Goal: Task Accomplishment & Management: Complete application form

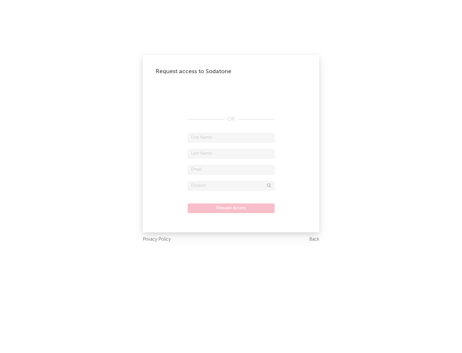
click at [231, 137] on input "text" at bounding box center [231, 138] width 87 height 10
type input "[PERSON_NAME]"
click at [231, 153] on input "text" at bounding box center [231, 154] width 87 height 10
type input "[PERSON_NAME]"
click at [231, 169] on input "text" at bounding box center [231, 170] width 87 height 10
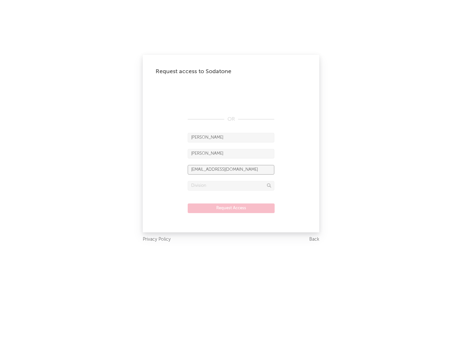
type input "[EMAIL_ADDRESS][DOMAIN_NAME]"
click at [231, 185] on input "text" at bounding box center [231, 186] width 87 height 10
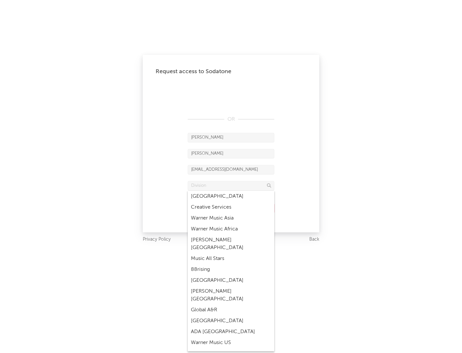
click at [231, 253] on div "Music All Stars" at bounding box center [231, 258] width 87 height 11
type input "Music All Stars"
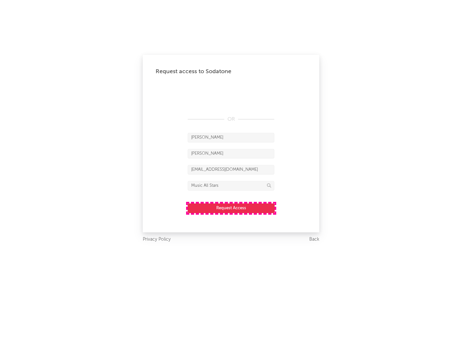
click at [231, 208] on button "Request Access" at bounding box center [231, 208] width 87 height 10
